Goal: Transaction & Acquisition: Purchase product/service

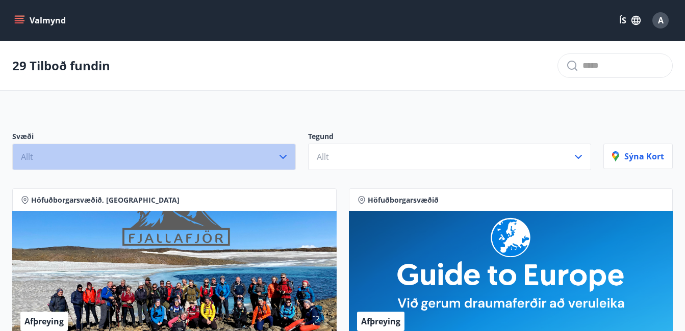
click at [283, 159] on icon "button" at bounding box center [282, 157] width 7 height 4
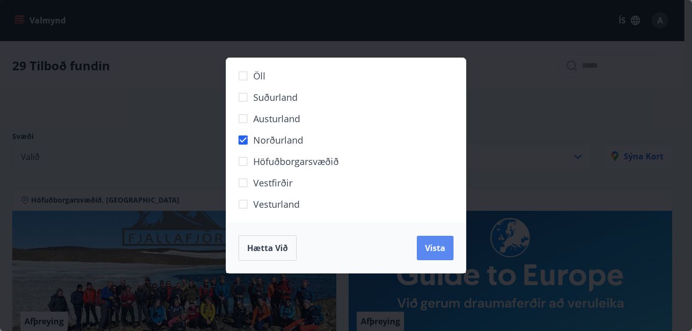
click at [432, 244] on span "Vista" at bounding box center [435, 248] width 20 height 11
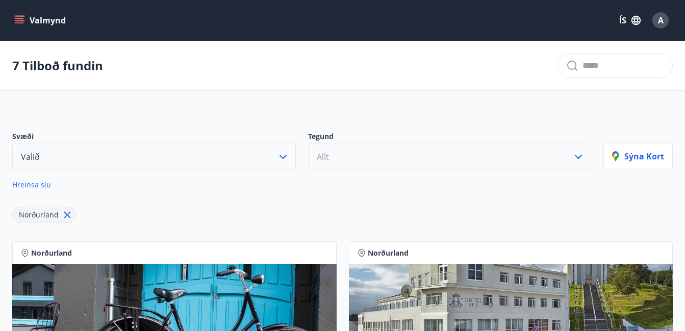
click at [581, 157] on icon "button" at bounding box center [578, 157] width 7 height 4
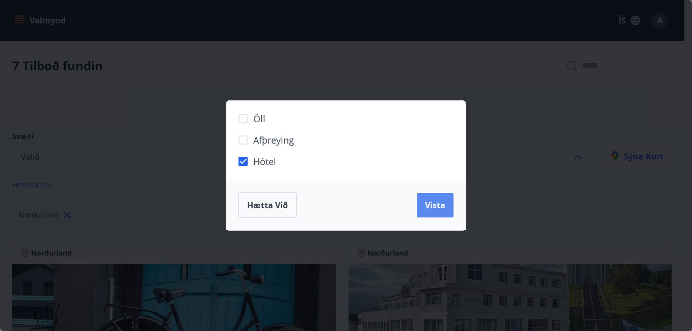
click at [445, 202] on span "Vista" at bounding box center [435, 205] width 20 height 11
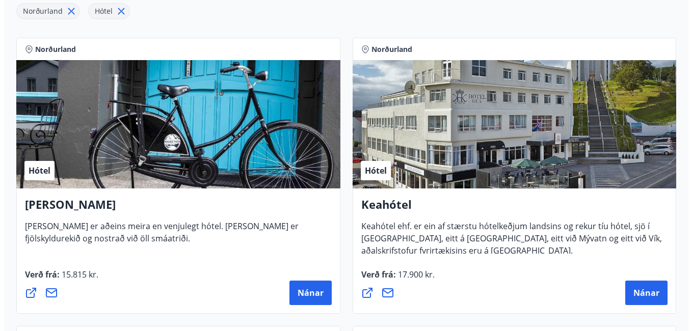
scroll to position [255, 0]
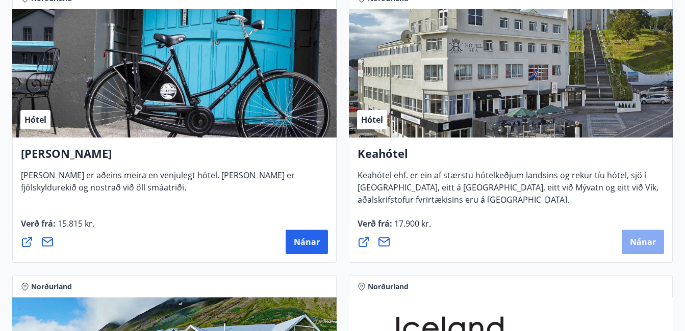
click at [658, 235] on button "Nánar" at bounding box center [643, 242] width 42 height 24
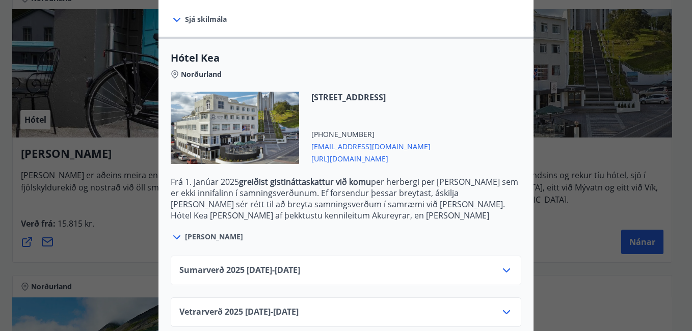
scroll to position [250, 0]
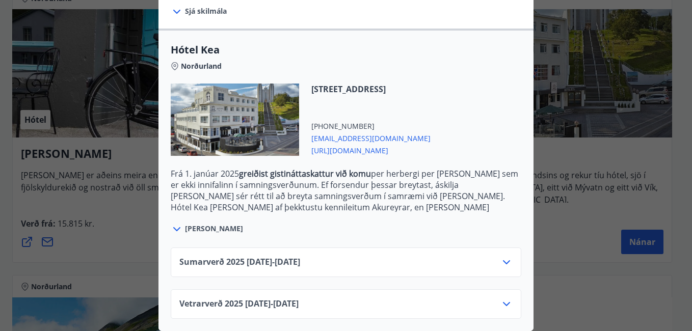
click at [503, 298] on icon at bounding box center [507, 304] width 12 height 12
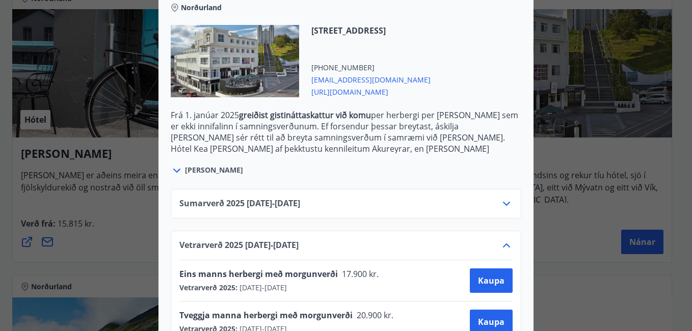
scroll to position [333, 0]
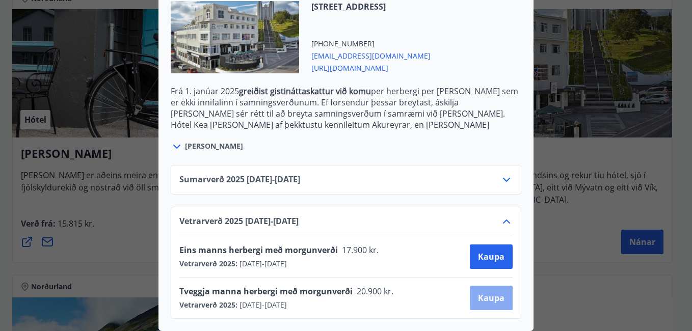
click at [479, 293] on span "Kaupa" at bounding box center [491, 298] width 27 height 11
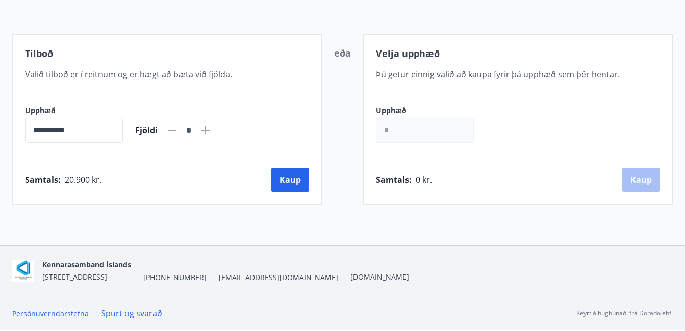
scroll to position [171, 0]
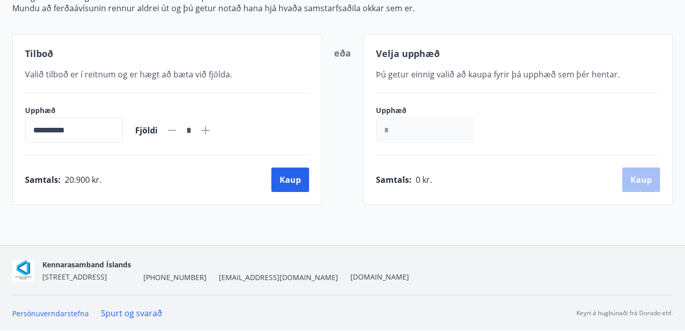
click at [212, 133] on icon at bounding box center [205, 130] width 12 height 12
type input "*"
click at [288, 179] on button "Kaup" at bounding box center [290, 180] width 38 height 24
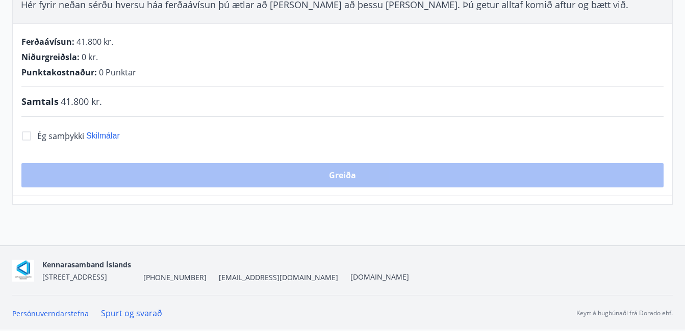
scroll to position [171, 0]
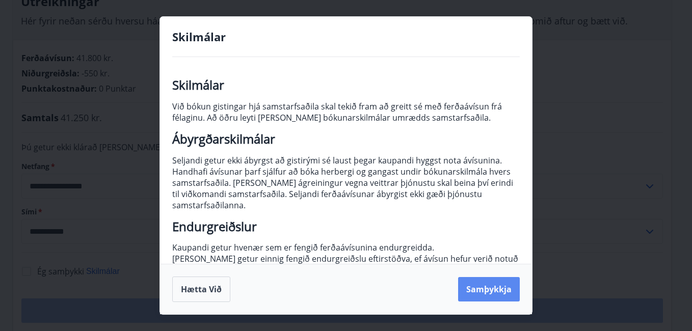
click at [488, 283] on button "Samþykkja" at bounding box center [489, 289] width 62 height 24
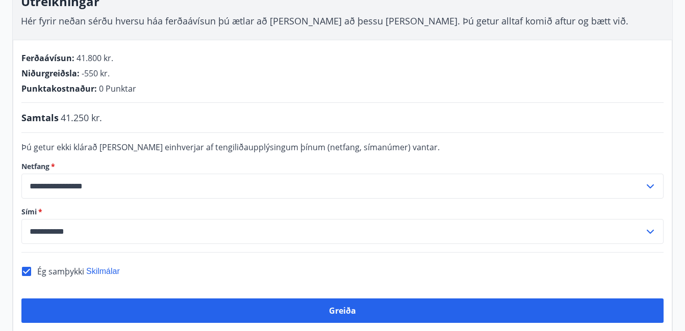
click at [369, 298] on div "**********" at bounding box center [342, 186] width 659 height 292
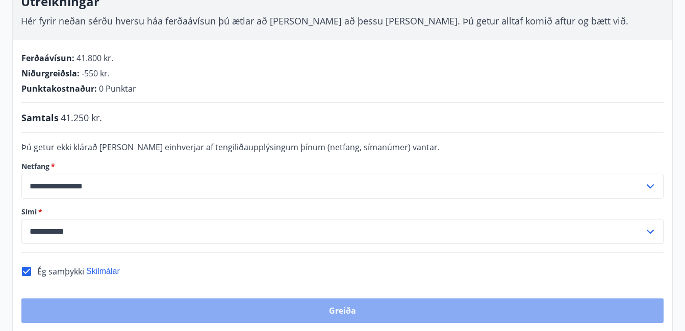
click at [369, 307] on button "Greiða" at bounding box center [342, 311] width 642 height 24
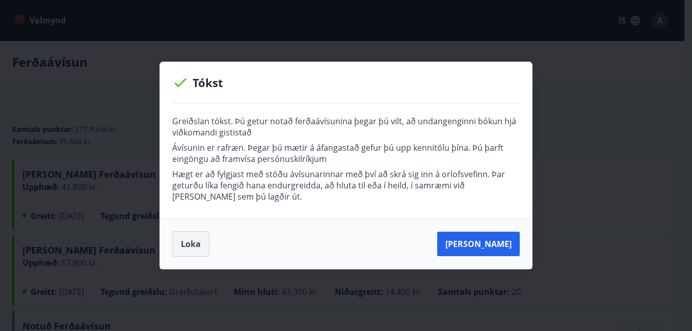
click at [193, 245] on button "Loka" at bounding box center [190, 243] width 37 height 25
